Goal: Task Accomplishment & Management: Manage account settings

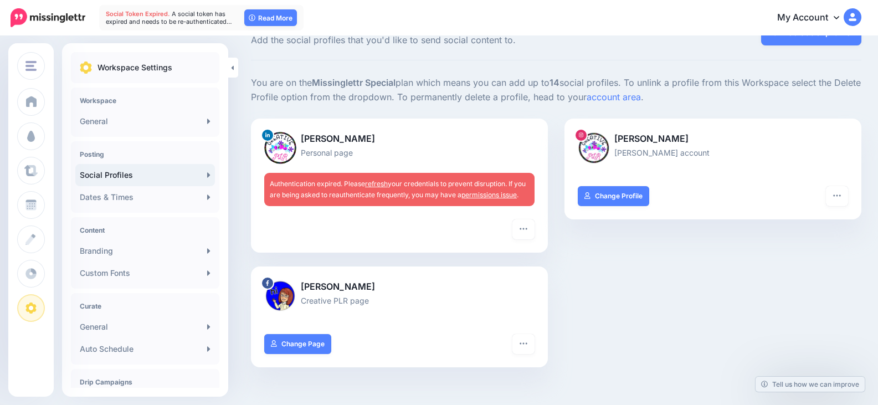
scroll to position [55, 0]
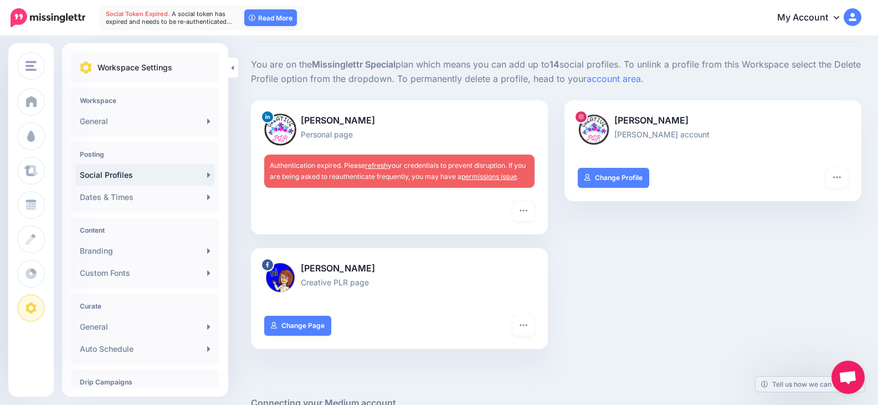
click at [493, 176] on link "permissions issue" at bounding box center [488, 176] width 55 height 8
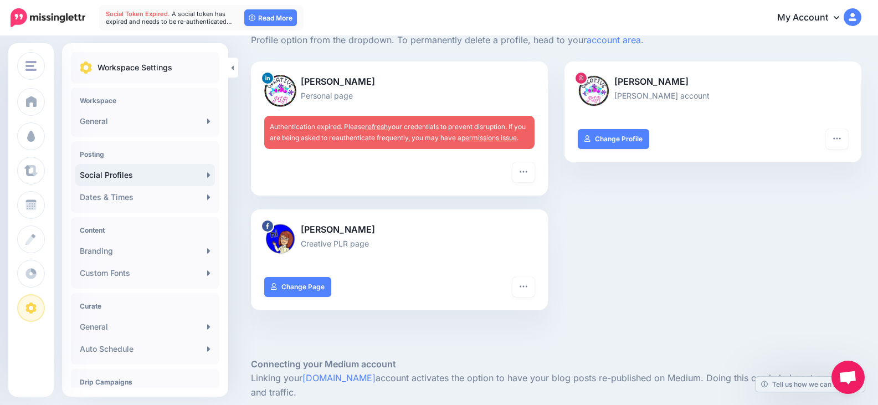
scroll to position [111, 0]
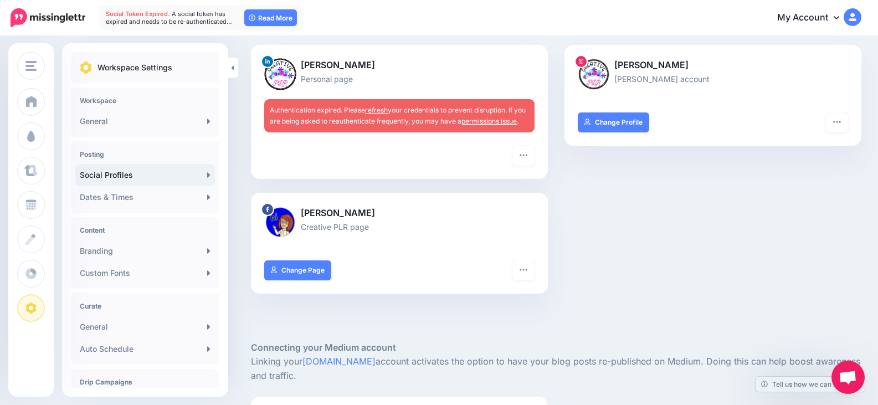
click at [269, 71] on img at bounding box center [280, 74] width 32 height 32
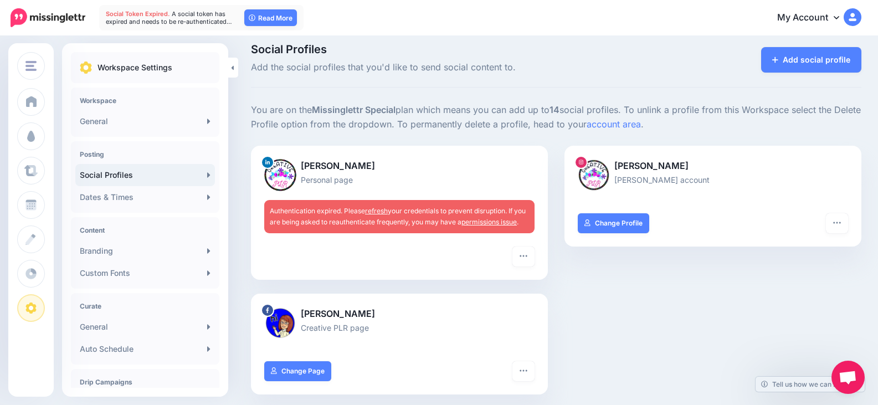
scroll to position [0, 0]
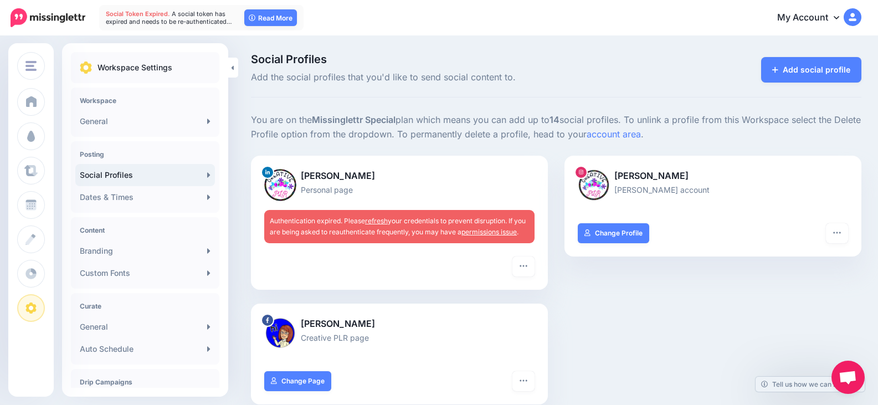
click at [291, 186] on img at bounding box center [280, 185] width 32 height 32
click at [330, 172] on p "[PERSON_NAME]" at bounding box center [399, 176] width 270 height 14
click at [153, 119] on link "General" at bounding box center [145, 121] width 140 height 22
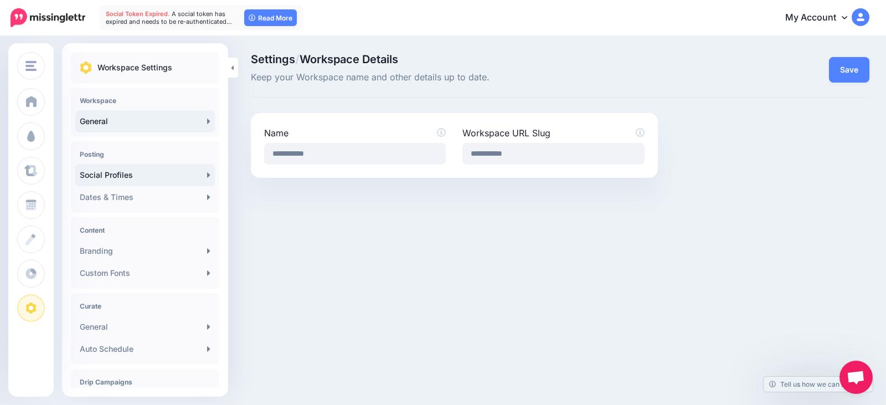
click at [123, 174] on link "Social Profiles" at bounding box center [145, 175] width 140 height 22
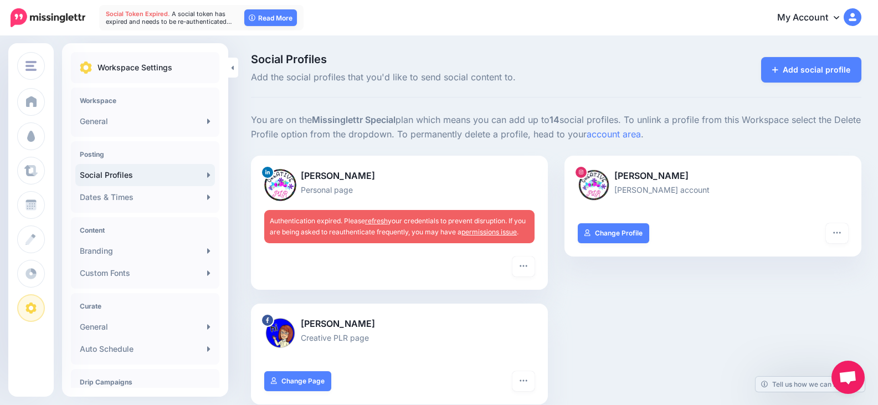
click at [378, 220] on link "refresh" at bounding box center [376, 220] width 23 height 8
